Goal: Transaction & Acquisition: Purchase product/service

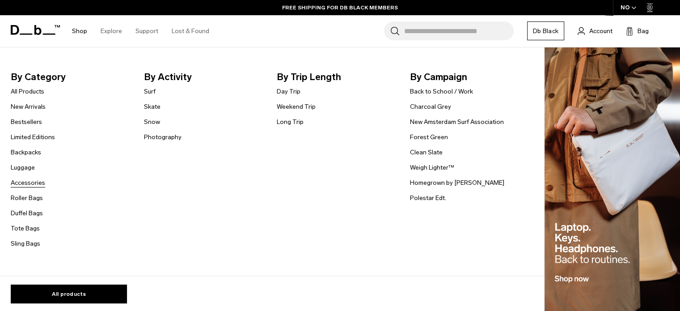
click at [27, 182] on link "Accessories" at bounding box center [28, 182] width 34 height 9
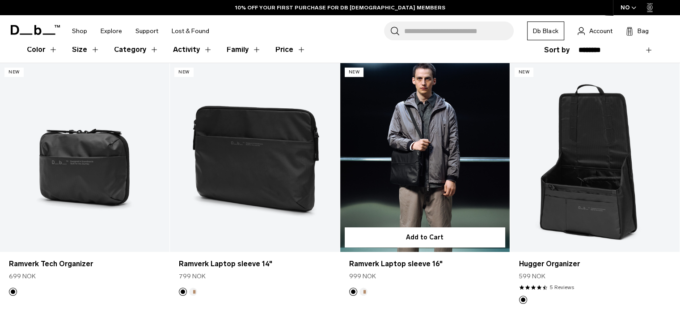
click at [363, 289] on button "Oatmilk" at bounding box center [363, 291] width 8 height 8
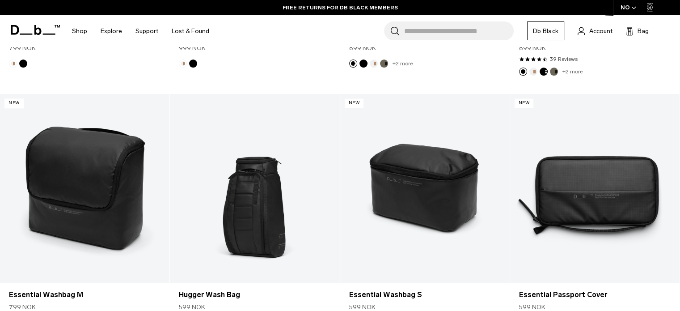
scroll to position [1088, 0]
